Goal: Browse casually: Explore the website without a specific task or goal

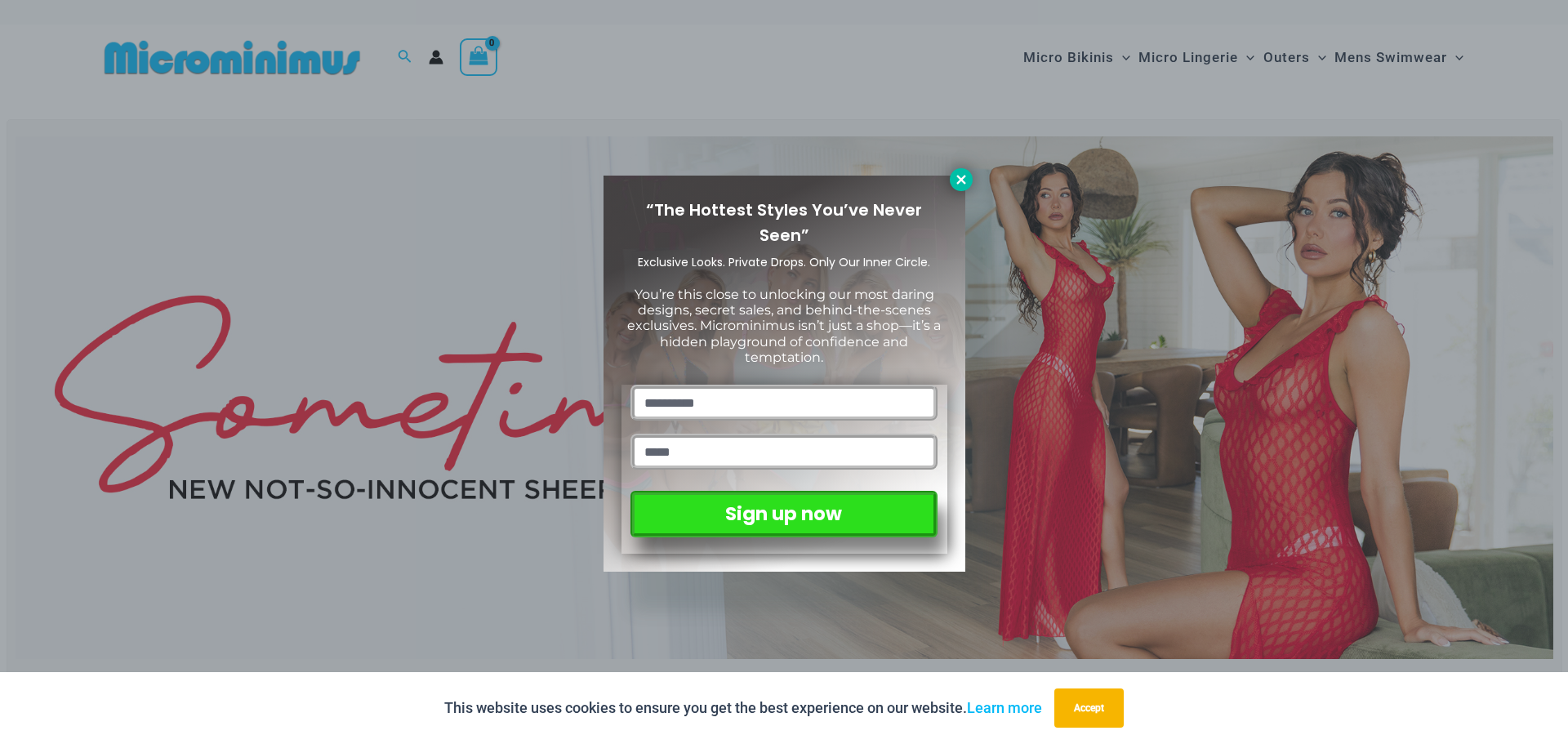
click at [956, 178] on icon at bounding box center [961, 179] width 15 height 15
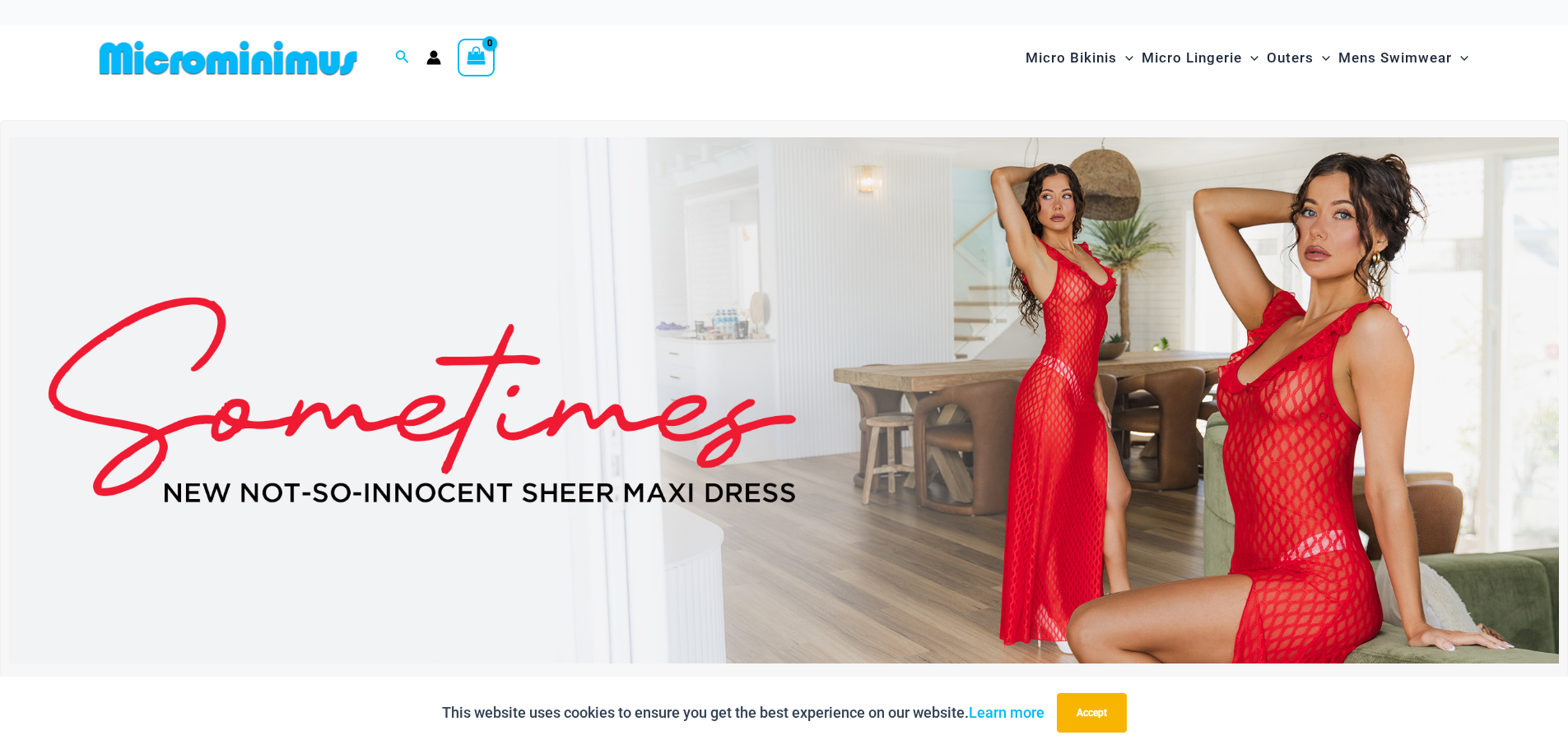
click at [1125, 378] on img at bounding box center [784, 400] width 1550 height 526
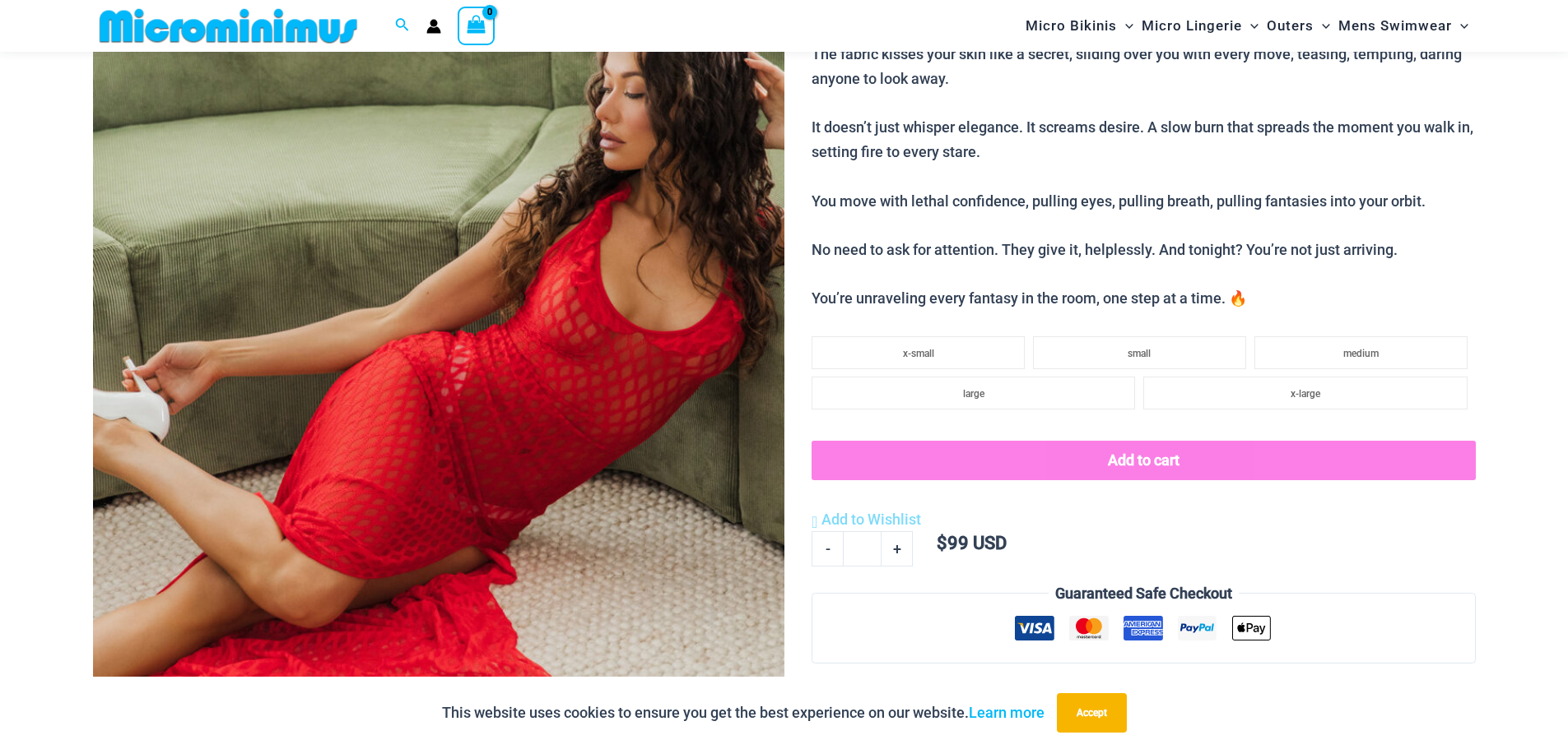
scroll to position [319, 0]
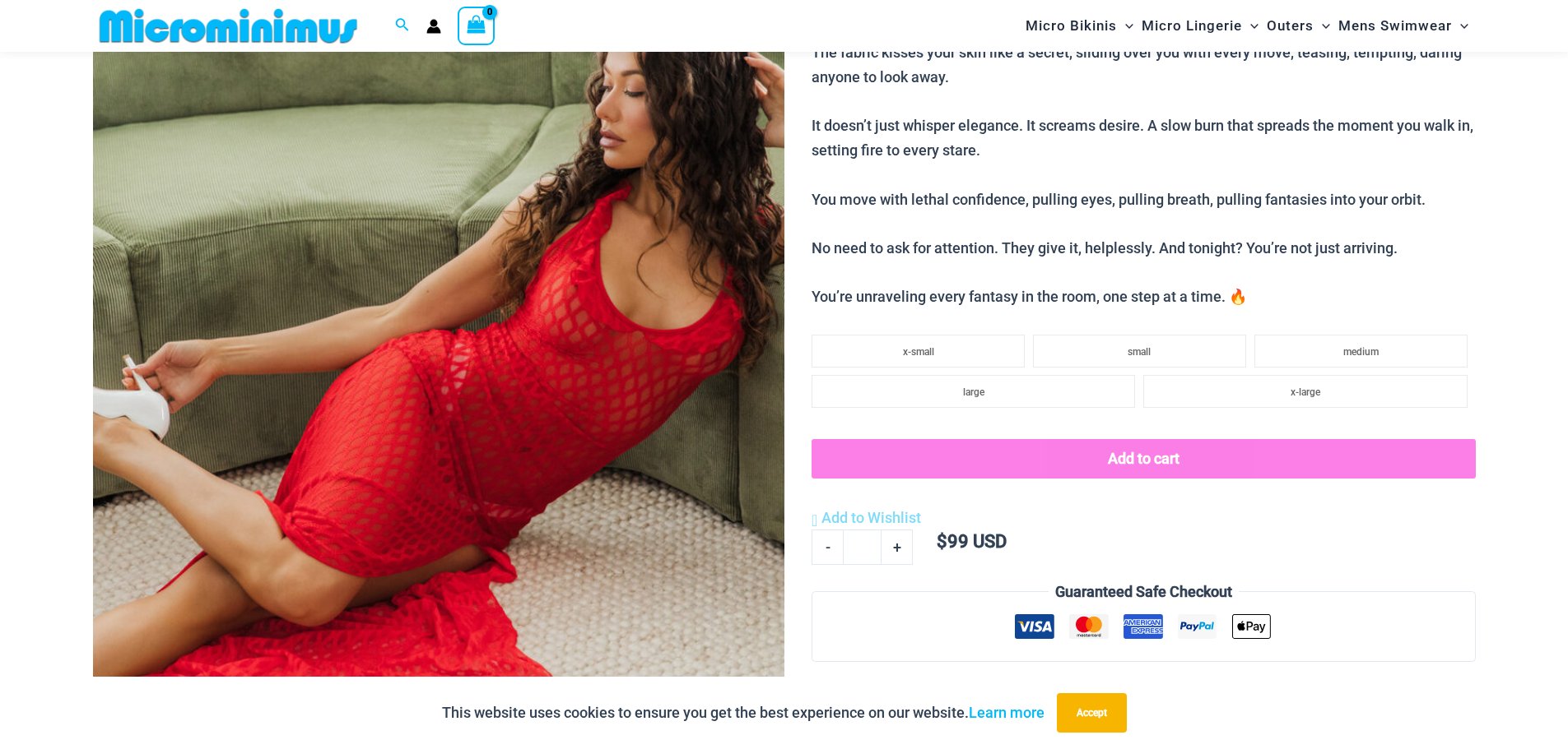
click at [516, 338] on img at bounding box center [438, 349] width 691 height 1036
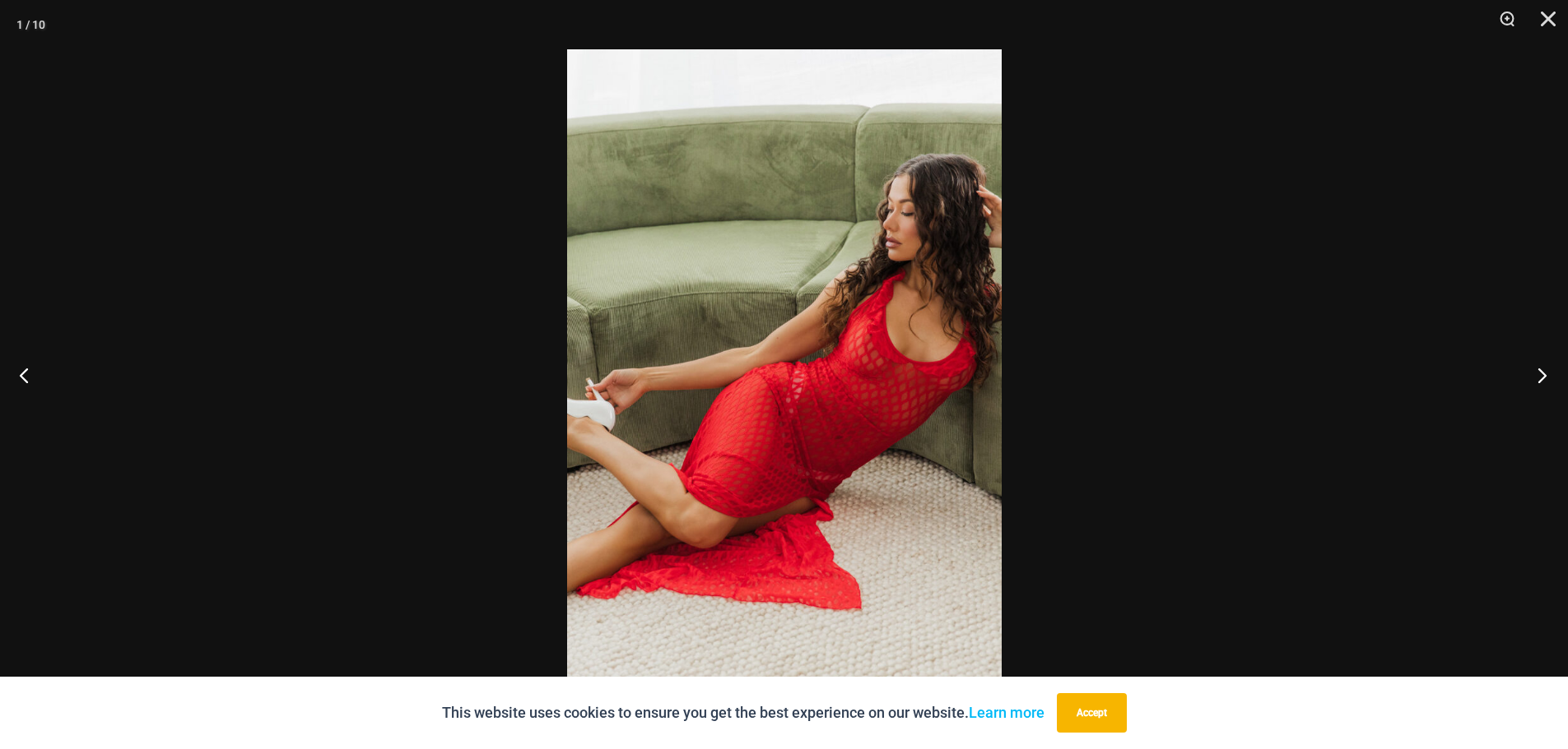
click at [1540, 377] on button "Next" at bounding box center [1536, 374] width 62 height 82
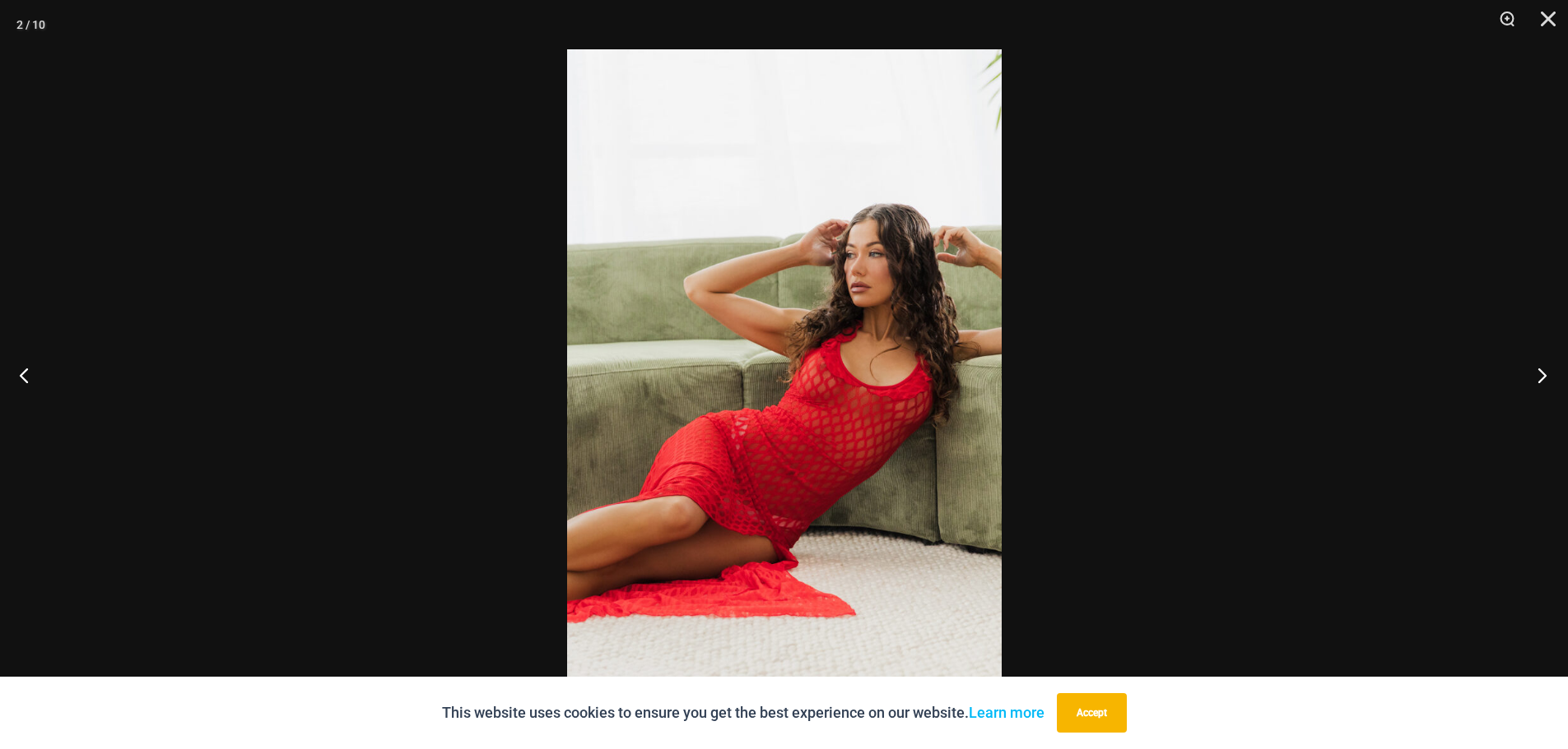
click at [1540, 377] on button "Next" at bounding box center [1536, 374] width 62 height 82
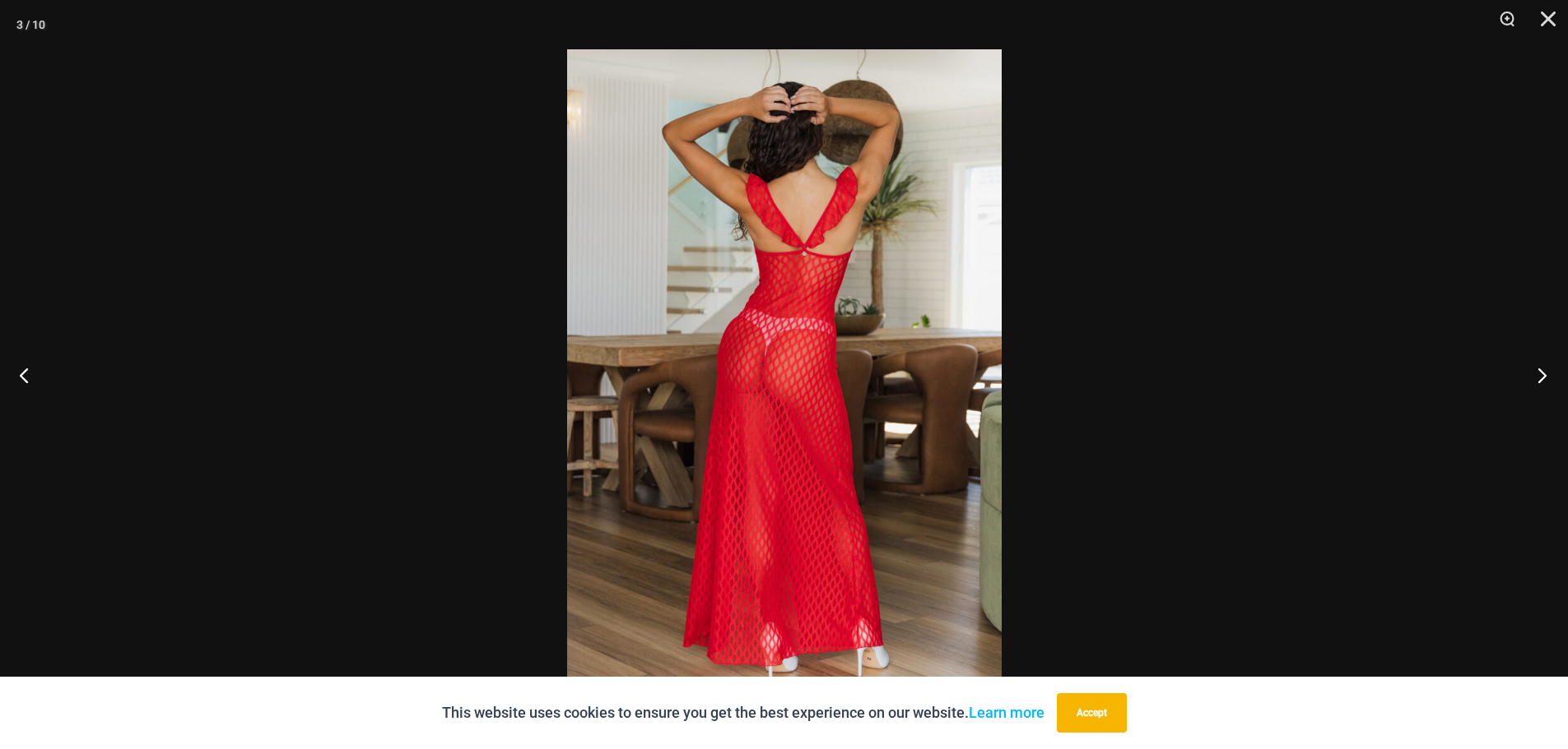
click at [1540, 377] on button "Next" at bounding box center [1536, 374] width 62 height 82
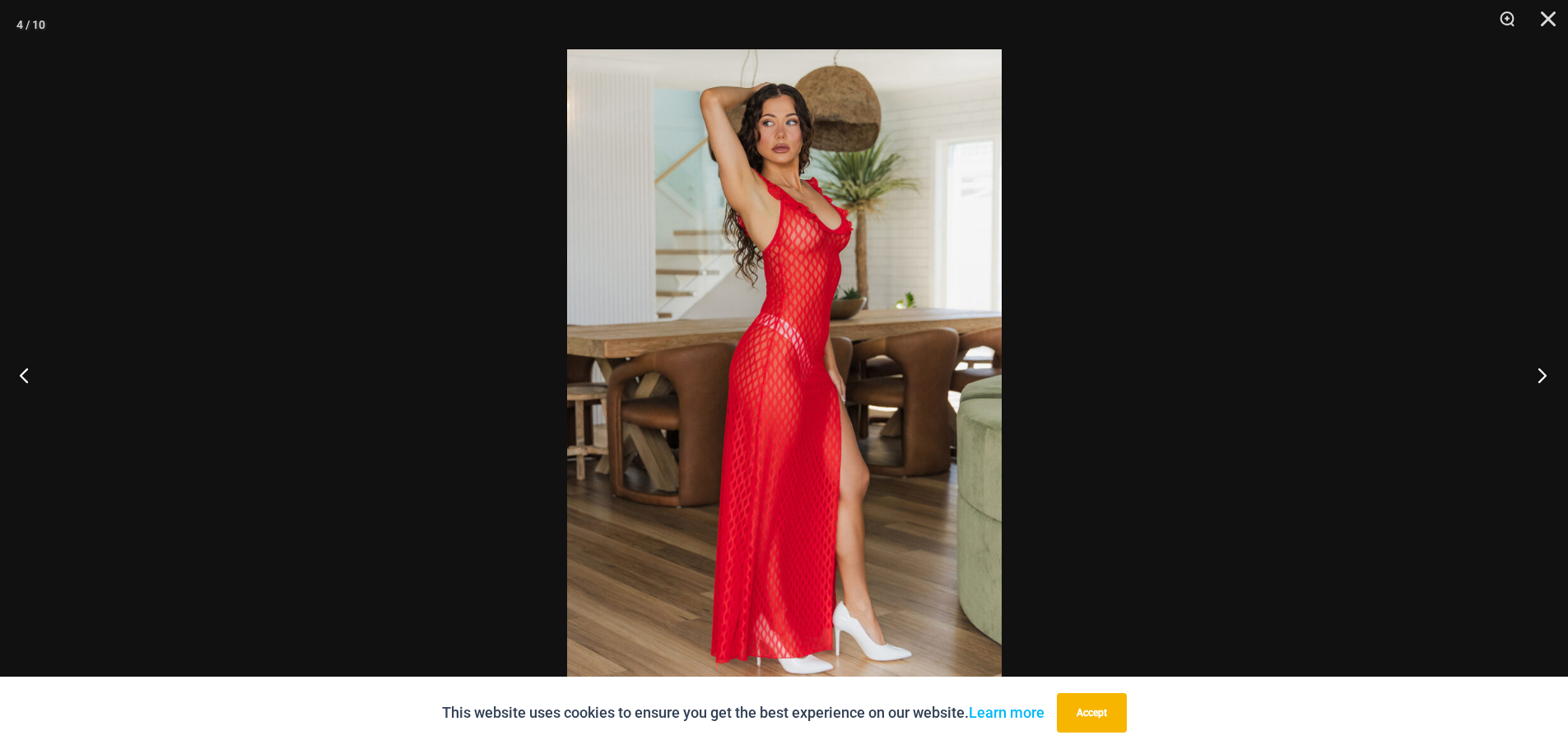
click at [1540, 377] on button "Next" at bounding box center [1536, 374] width 62 height 82
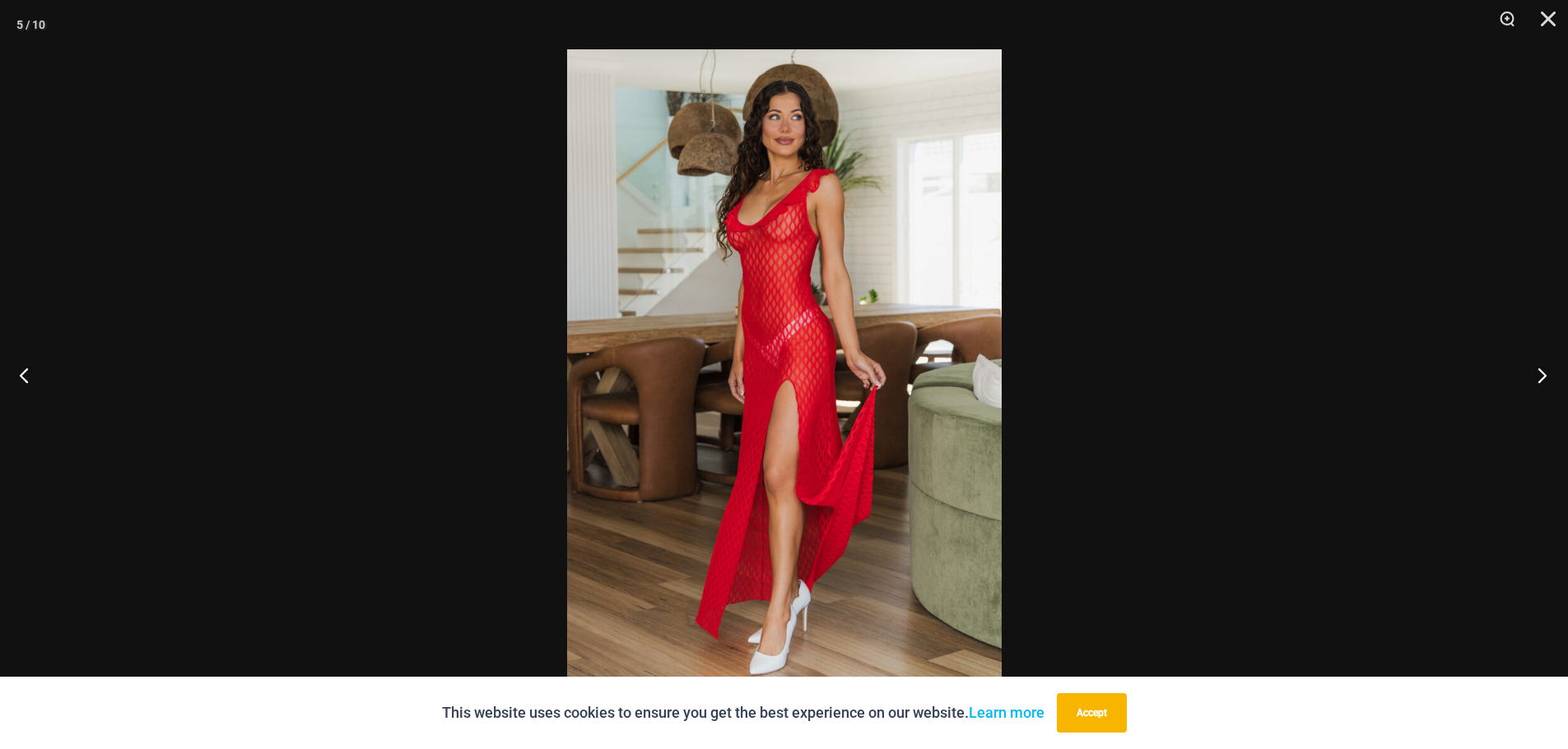
click at [1540, 377] on button "Next" at bounding box center [1536, 374] width 62 height 82
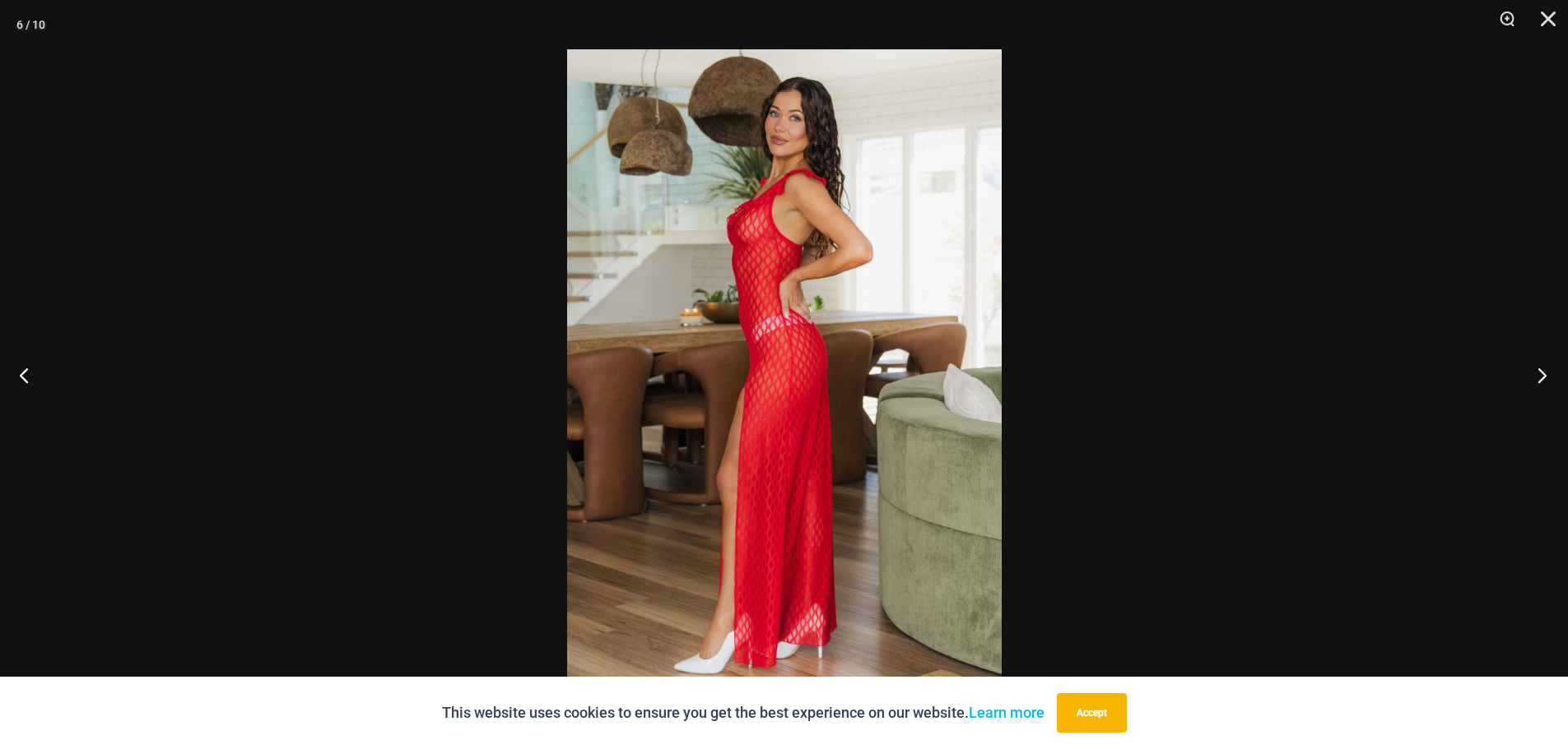
click at [1540, 377] on button "Next" at bounding box center [1536, 374] width 62 height 82
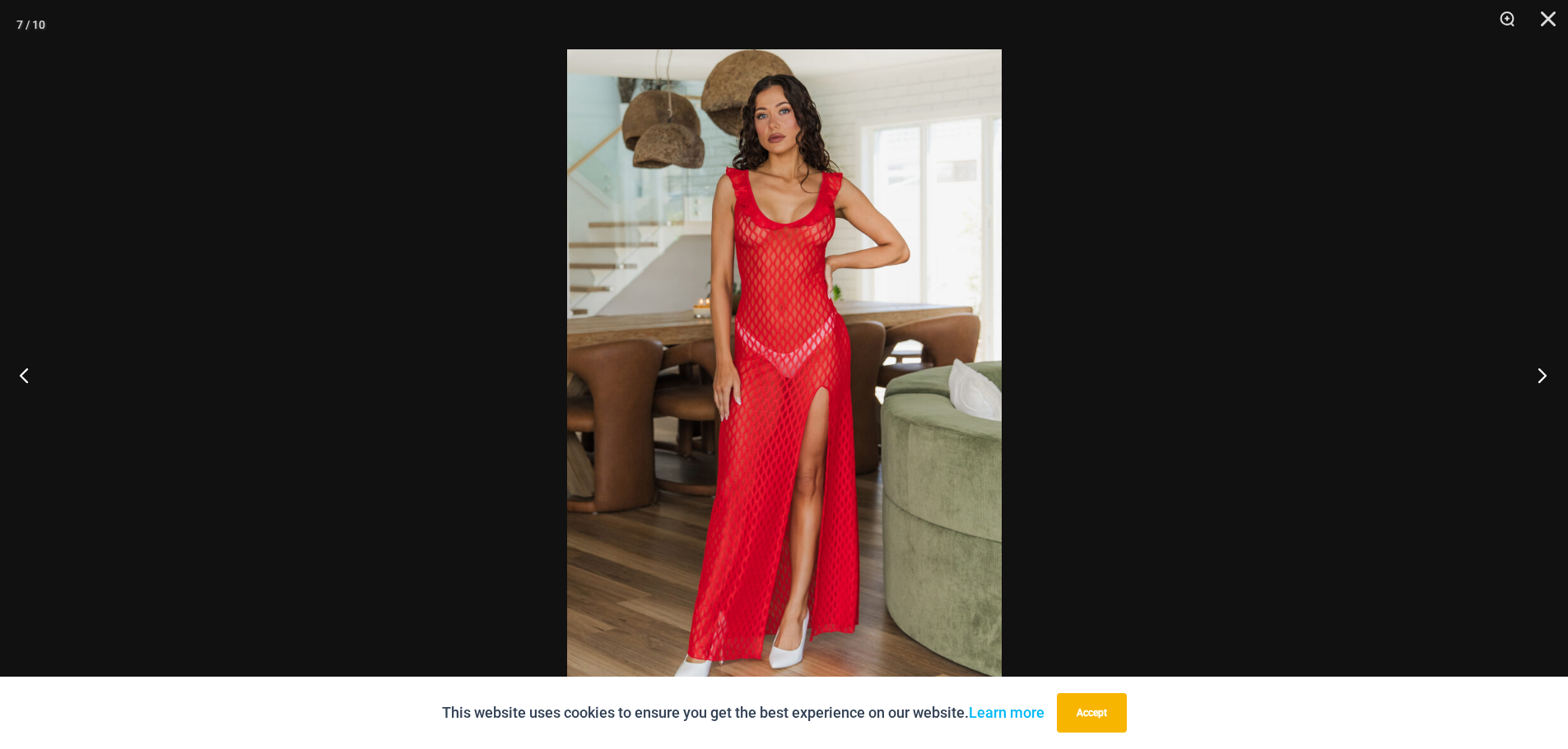
click at [1540, 377] on button "Next" at bounding box center [1536, 374] width 62 height 82
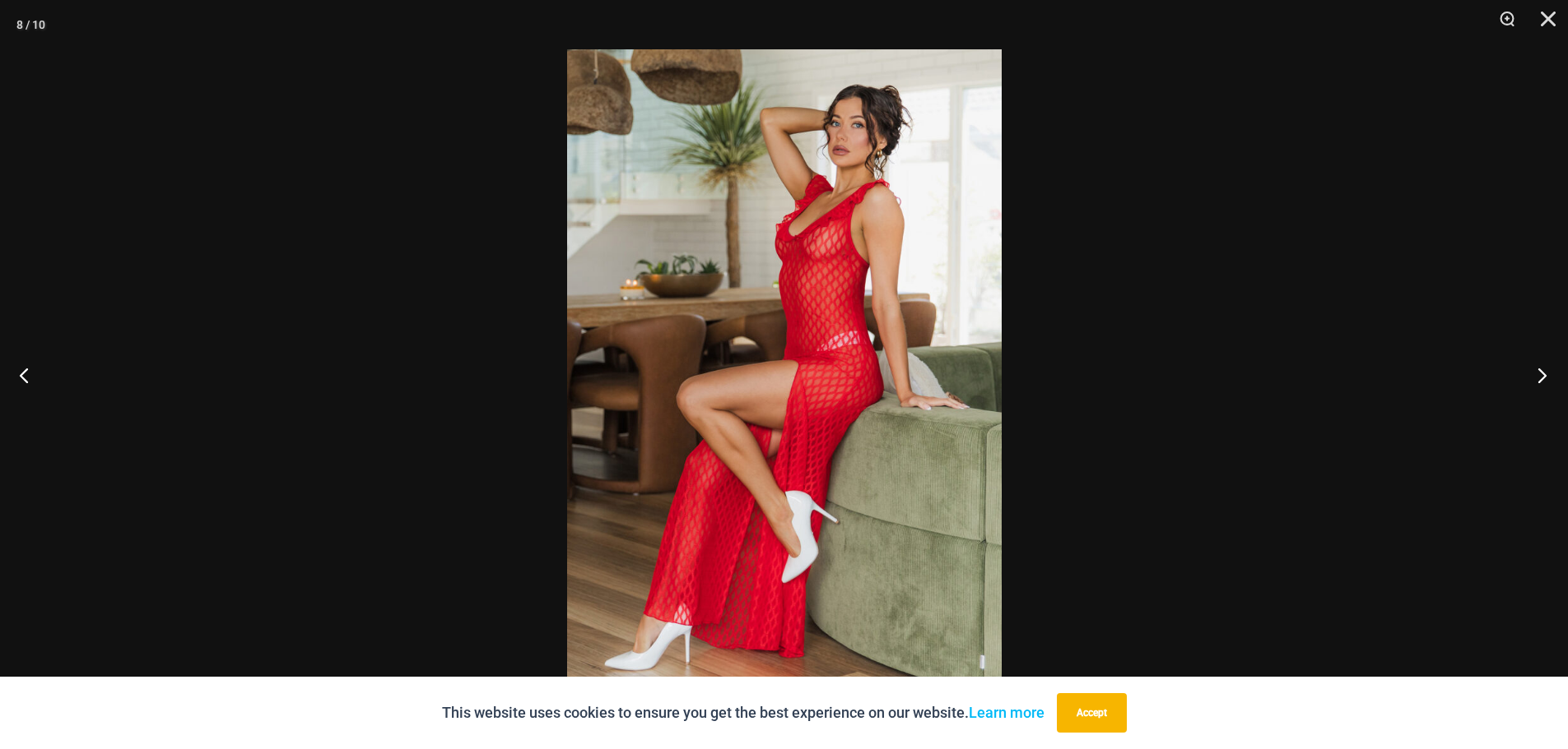
click at [1540, 377] on button "Next" at bounding box center [1536, 374] width 62 height 82
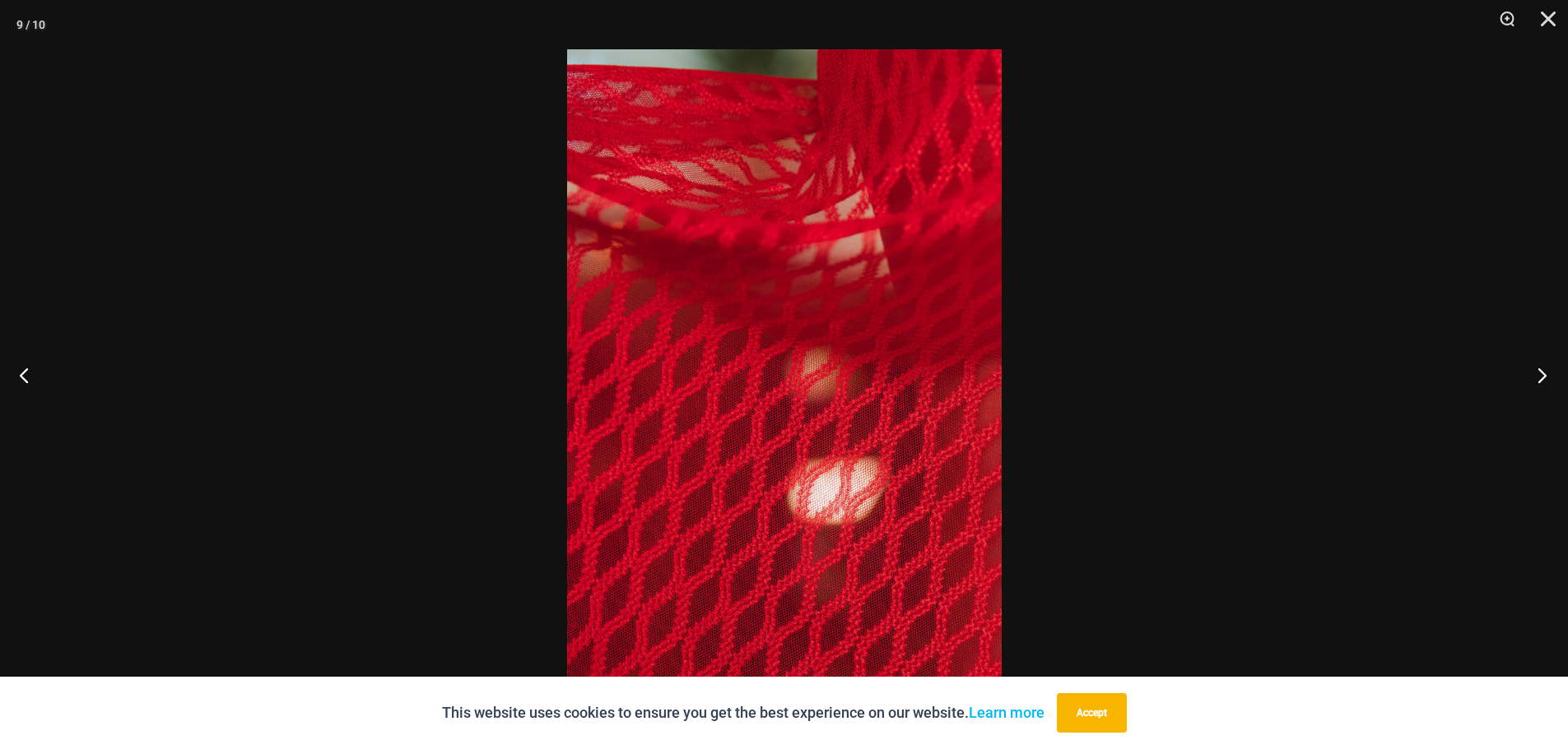
click at [1540, 377] on button "Next" at bounding box center [1536, 374] width 62 height 82
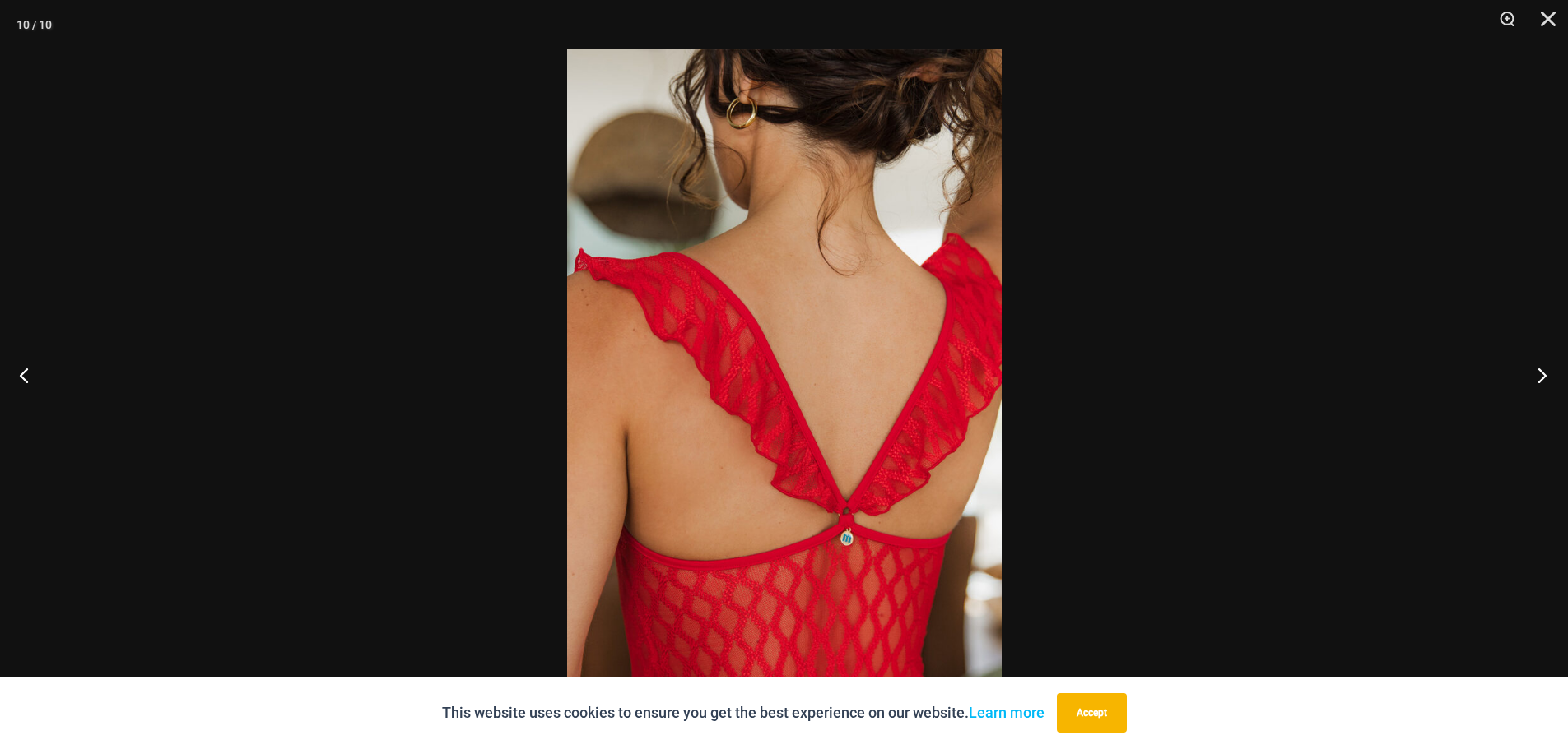
click at [1540, 377] on button "Next" at bounding box center [1536, 374] width 62 height 82
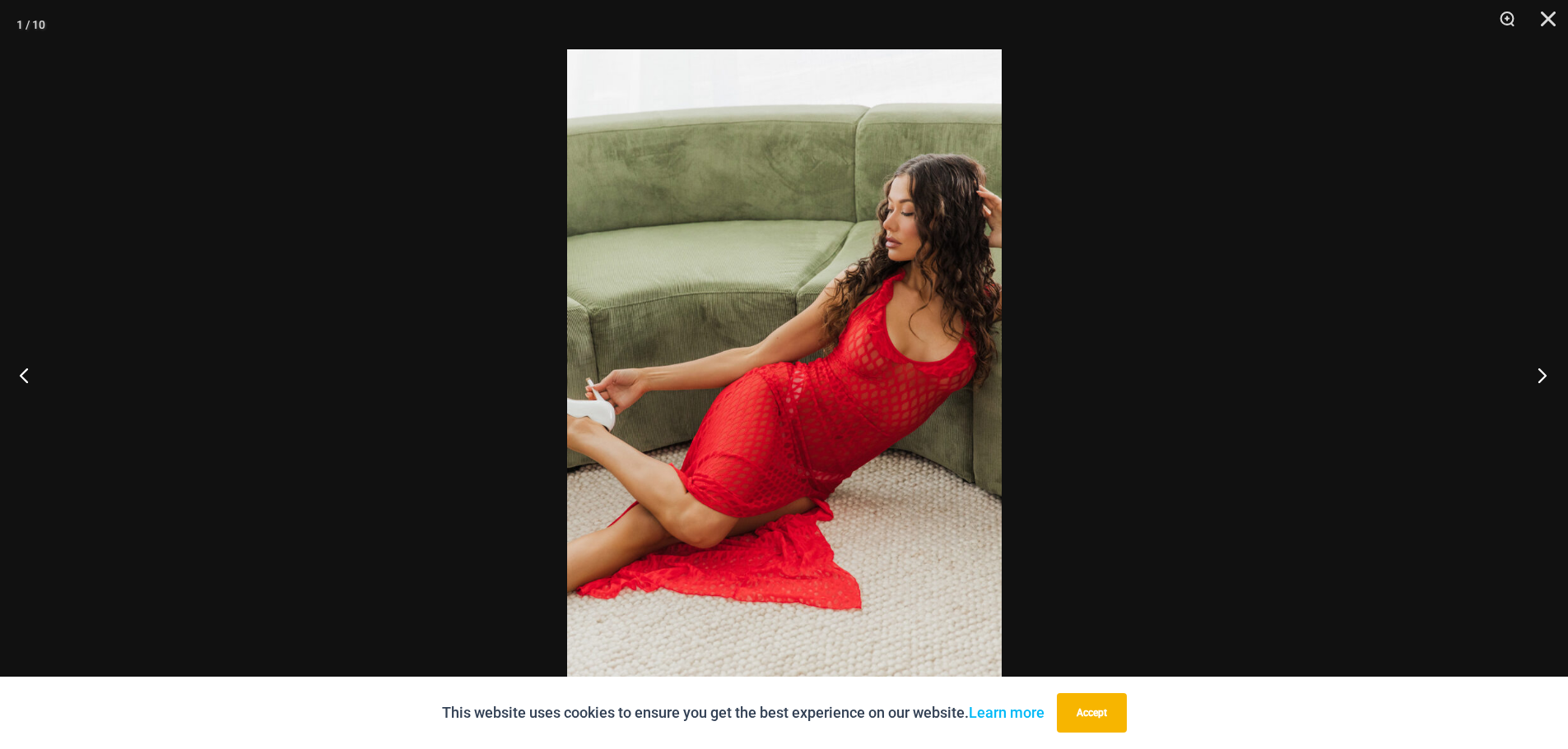
click at [1540, 377] on button "Next" at bounding box center [1536, 374] width 62 height 82
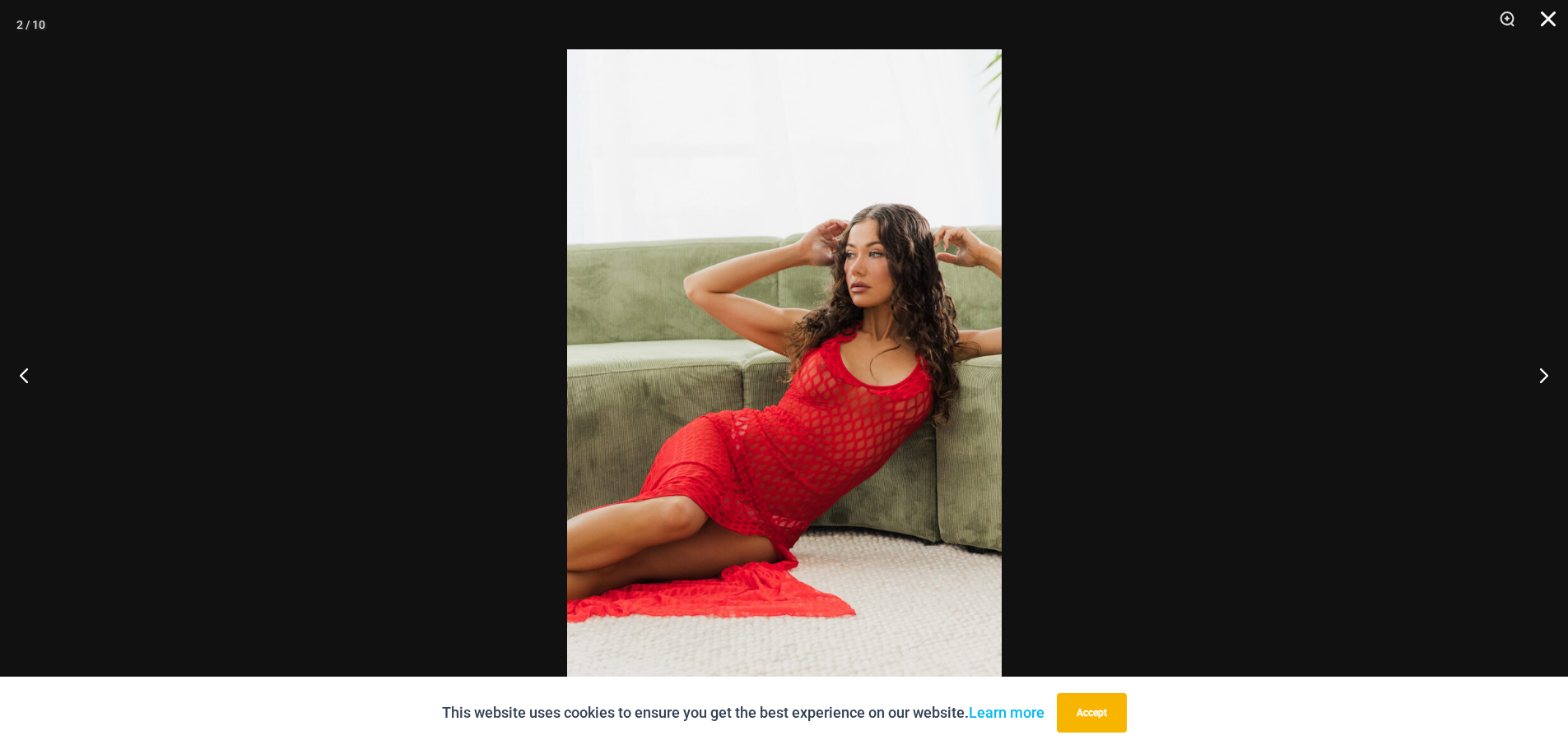
click at [1540, 18] on button "Close" at bounding box center [1542, 25] width 41 height 49
